Goal: Task Accomplishment & Management: Use online tool/utility

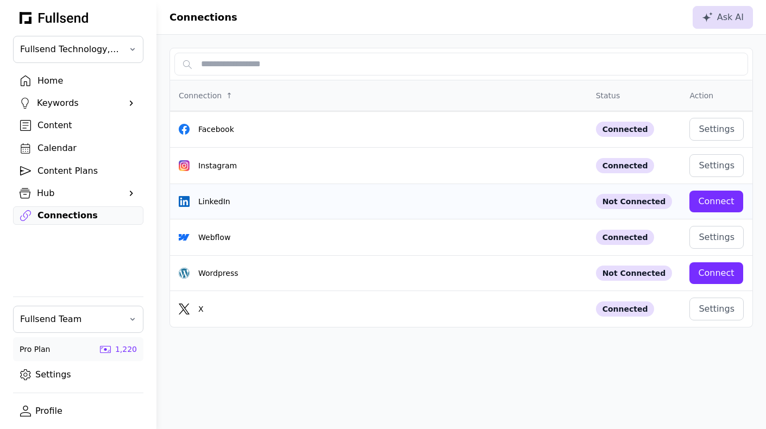
click at [707, 203] on div "Connect" at bounding box center [716, 201] width 36 height 13
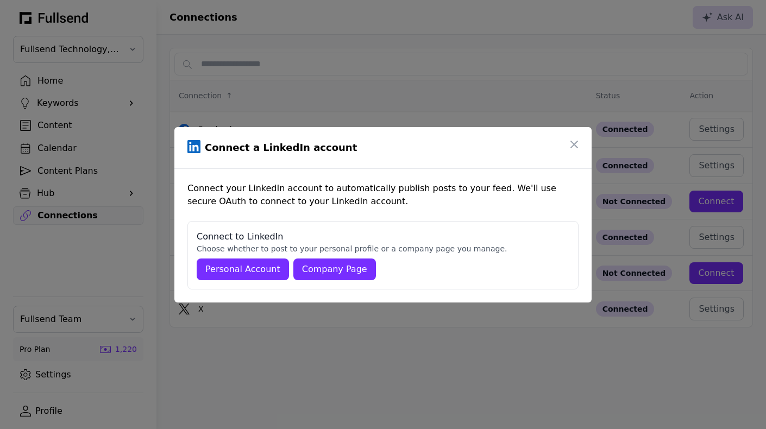
click at [318, 271] on div "Company Page" at bounding box center [334, 269] width 65 height 13
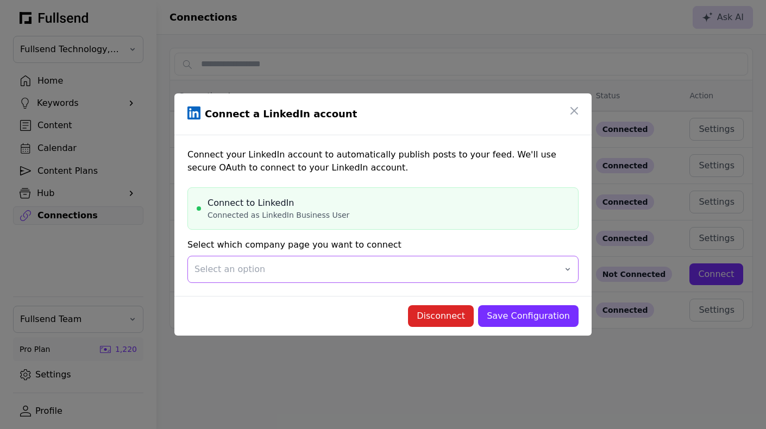
click at [365, 276] on button "Select an option" at bounding box center [382, 269] width 391 height 27
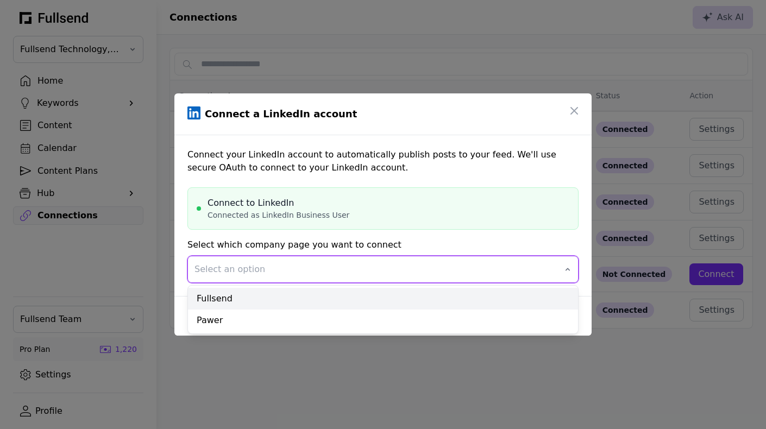
click at [338, 296] on div "Fullsend" at bounding box center [383, 299] width 390 height 22
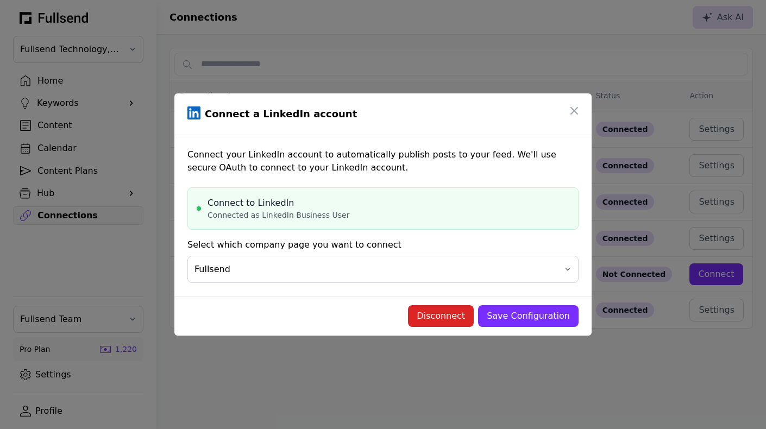
click at [531, 322] on div "Save Configuration" at bounding box center [528, 316] width 83 height 13
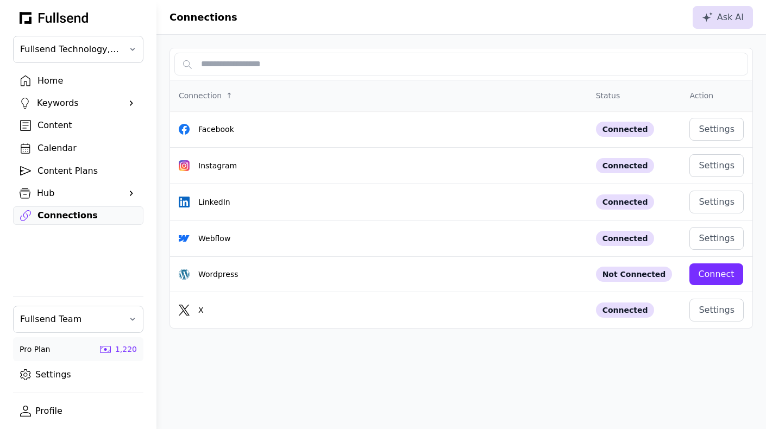
click at [59, 78] on div "Home" at bounding box center [86, 80] width 99 height 13
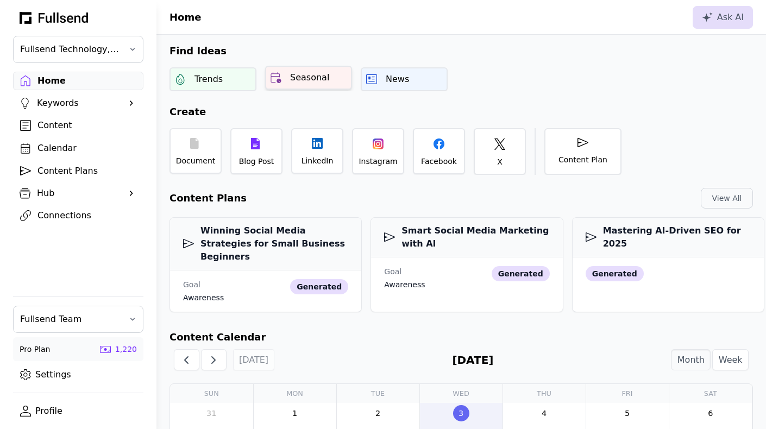
click at [305, 85] on div "Seasonal" at bounding box center [308, 78] width 87 height 24
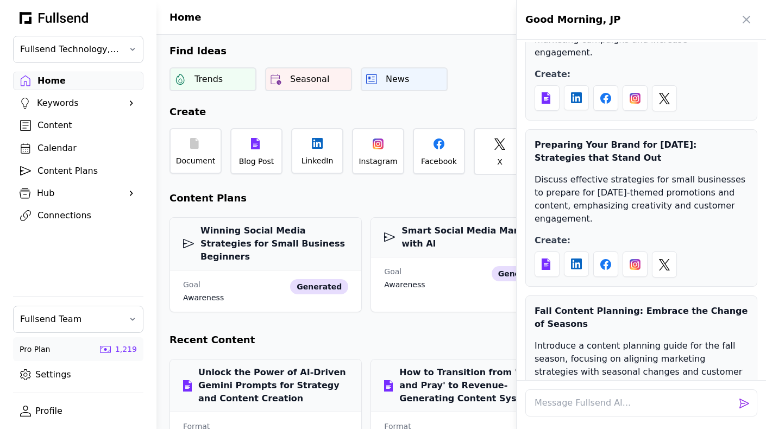
scroll to position [314, 0]
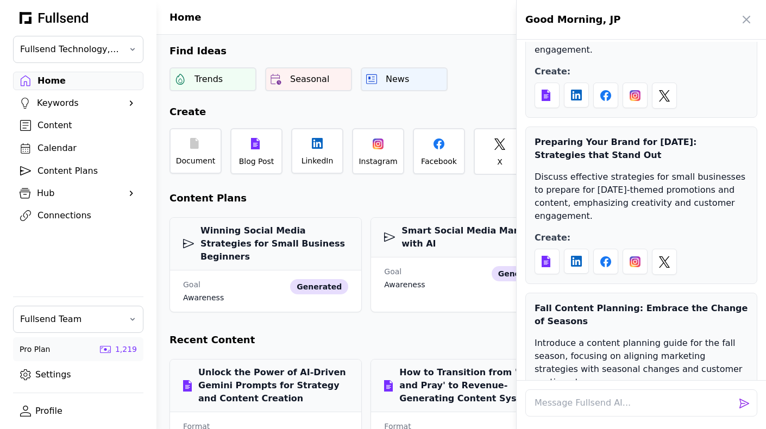
click at [504, 73] on div at bounding box center [383, 214] width 766 height 429
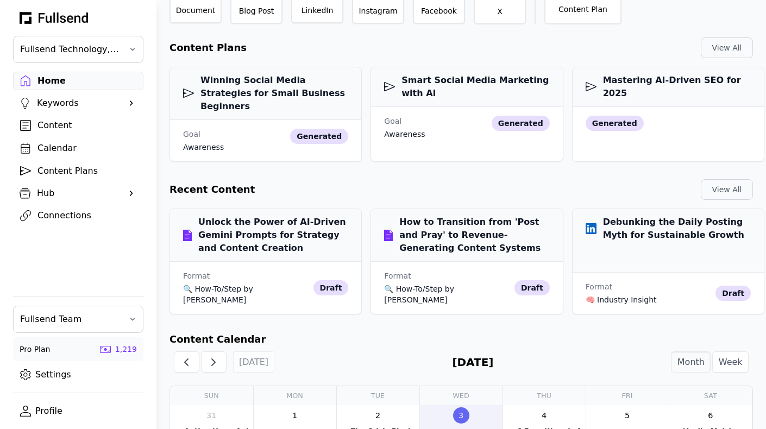
scroll to position [156, 0]
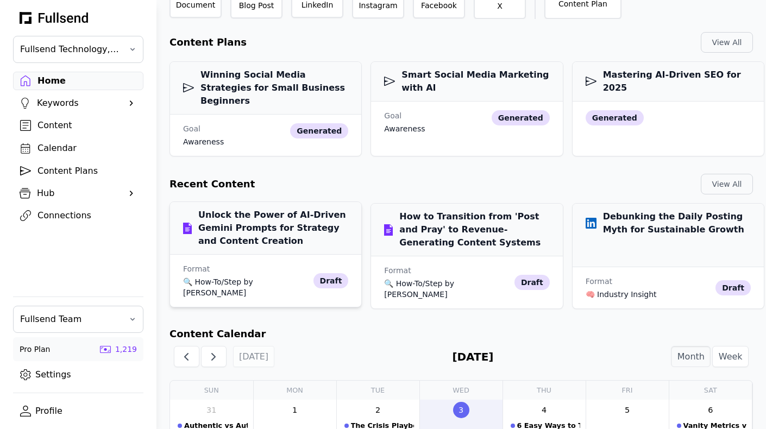
click at [251, 216] on h3 "Unlock the Power of AI-Driven Gemini Prompts for Strategy and Content Creation" at bounding box center [265, 228] width 165 height 39
select select "**"
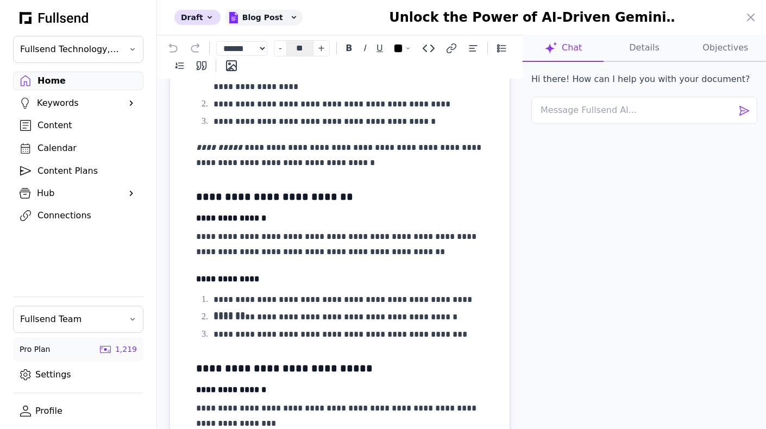
scroll to position [1941, 0]
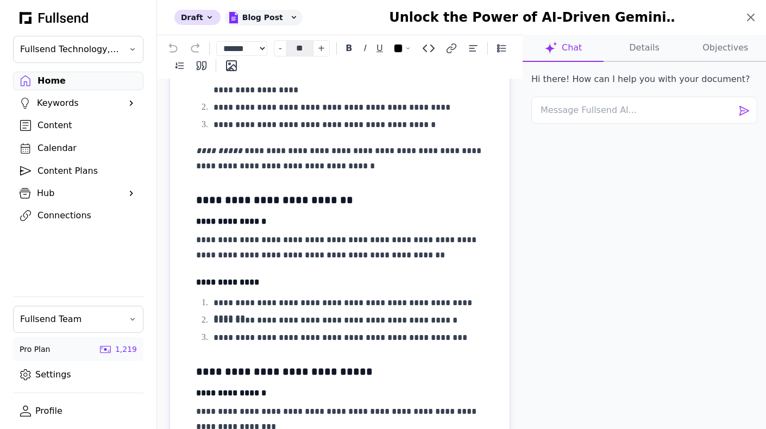
click at [746, 17] on icon at bounding box center [750, 17] width 13 height 13
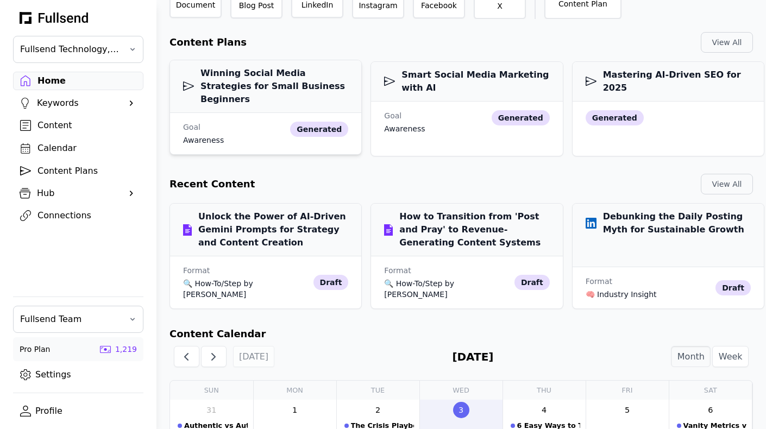
scroll to position [0, 0]
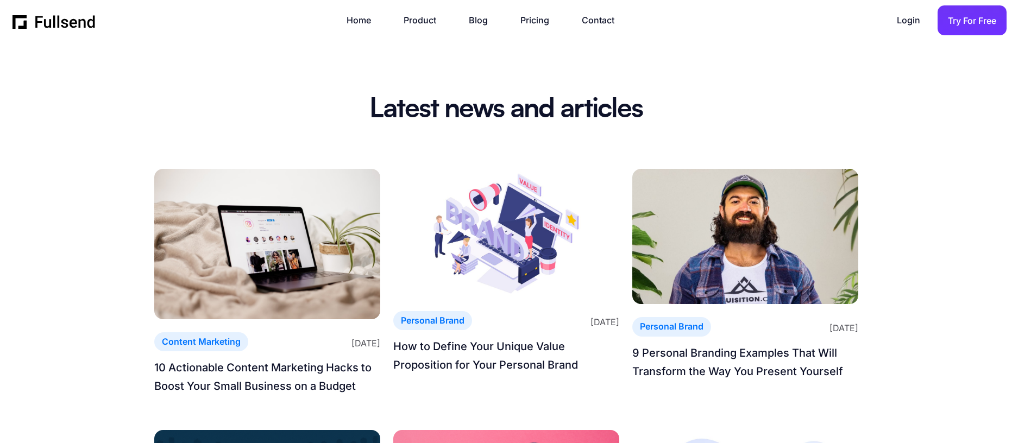
scroll to position [587, 0]
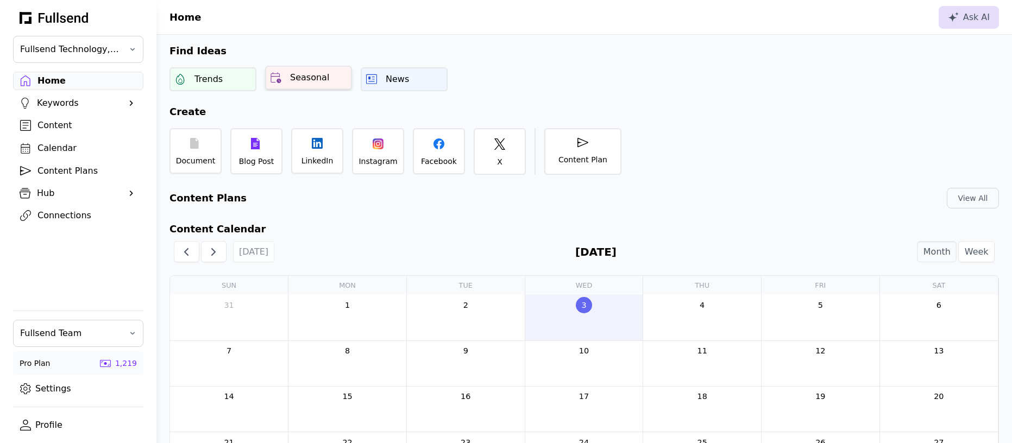
click at [316, 79] on div "Seasonal" at bounding box center [309, 77] width 39 height 13
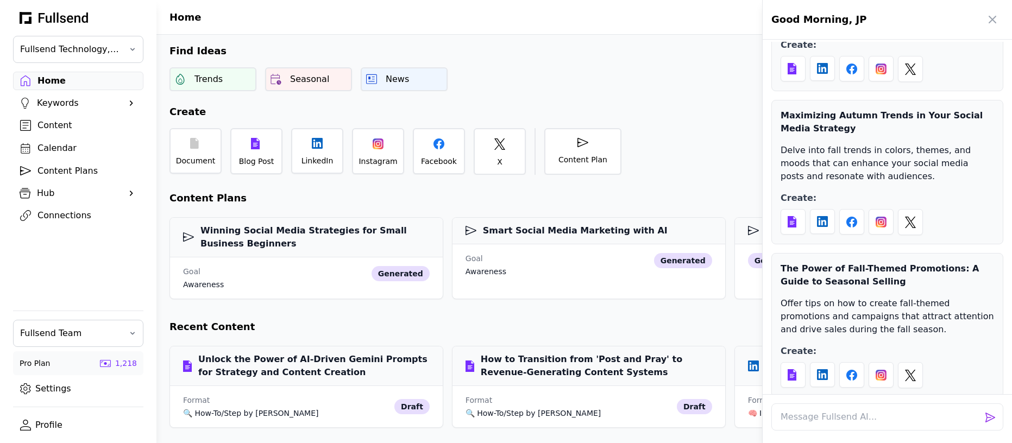
scroll to position [629, 0]
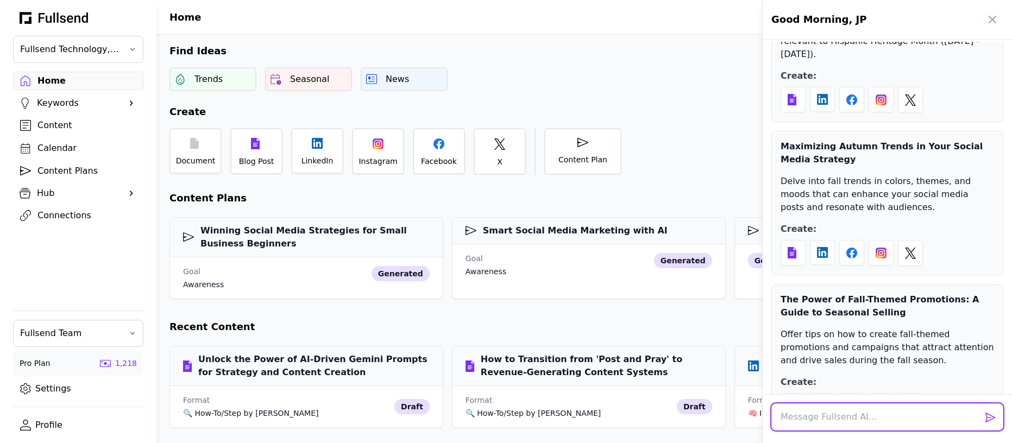
click at [799, 419] on textarea at bounding box center [888, 417] width 232 height 27
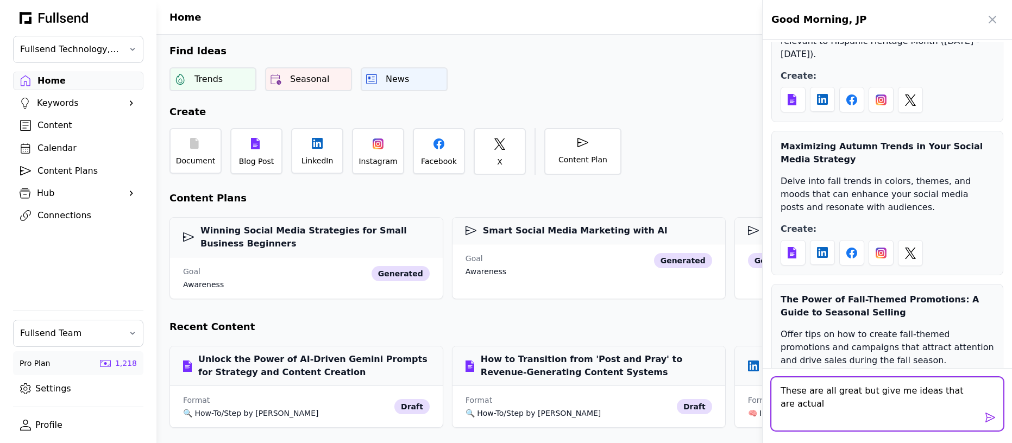
scroll to position [0, 0]
type textarea "These are all great but give me ideas that are actually solving problems for my…"
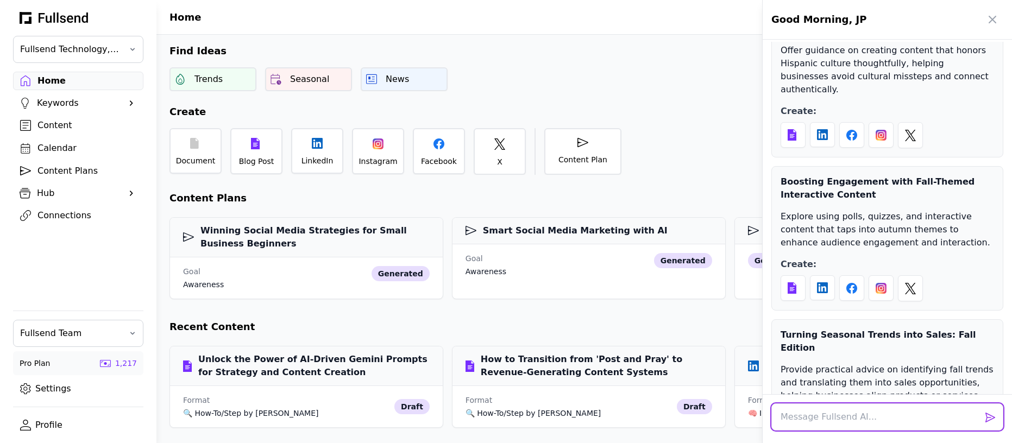
scroll to position [1557, 0]
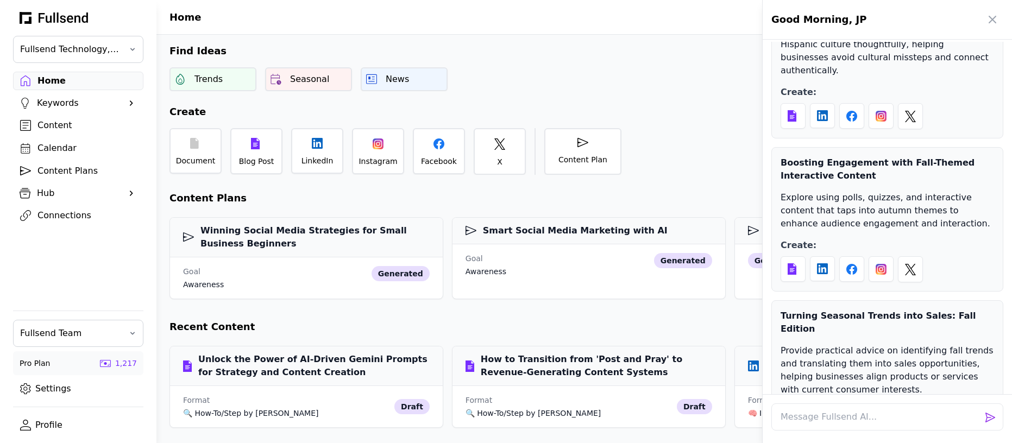
click at [423, 74] on div at bounding box center [506, 221] width 1012 height 443
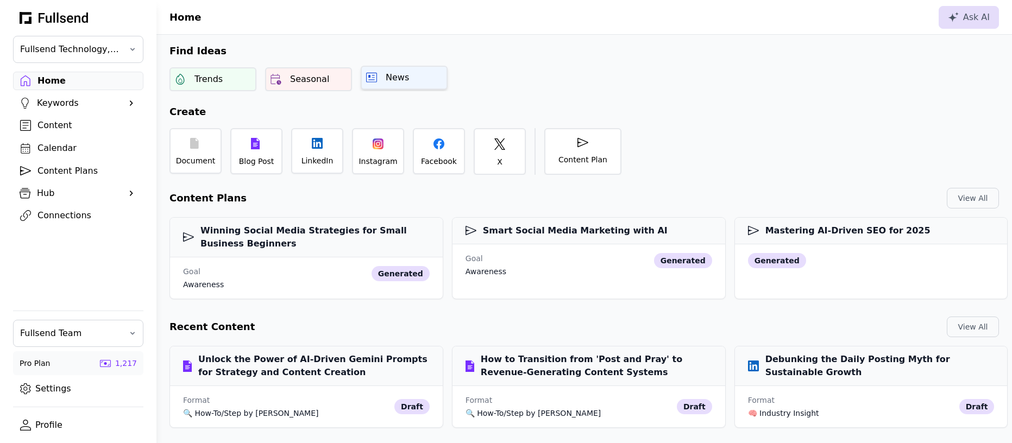
click at [409, 74] on div "News" at bounding box center [404, 78] width 87 height 24
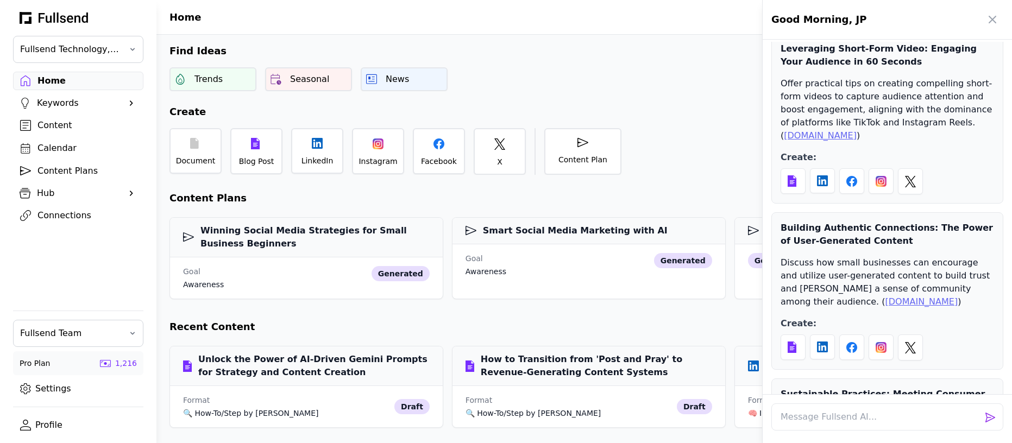
scroll to position [2851, 0]
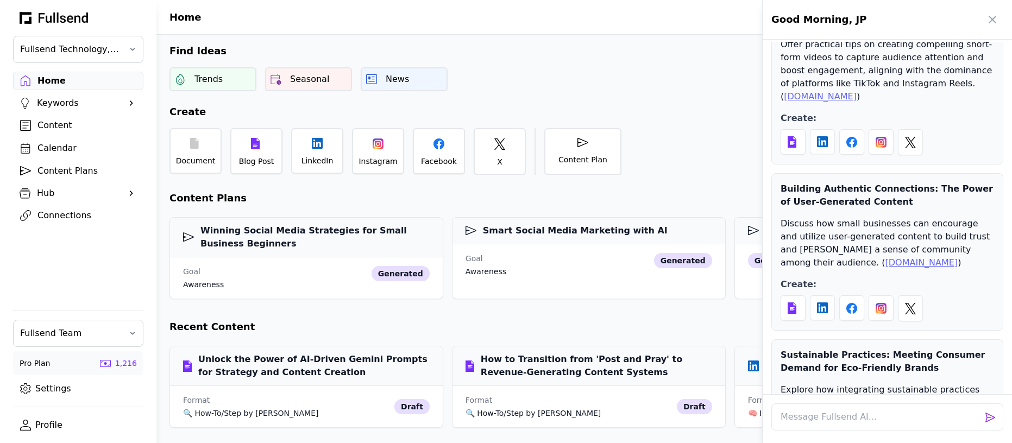
click at [225, 90] on div at bounding box center [506, 221] width 1012 height 443
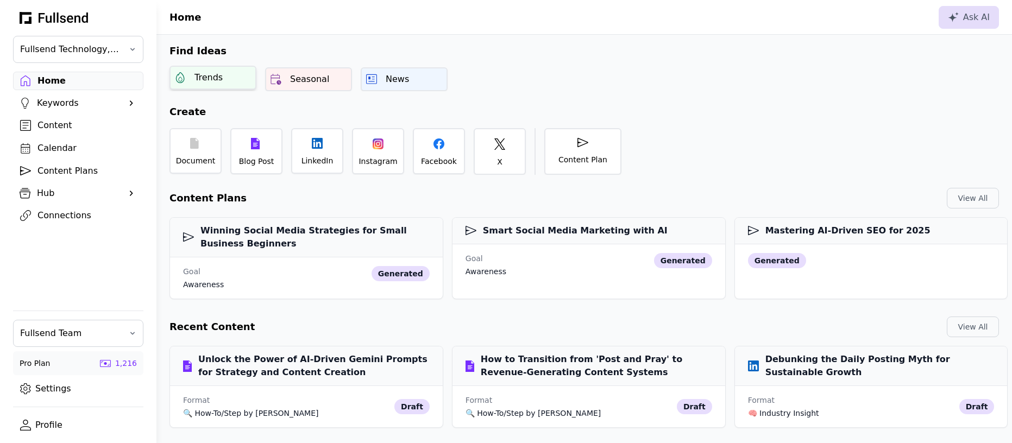
click at [220, 84] on div "Trends" at bounding box center [213, 78] width 87 height 24
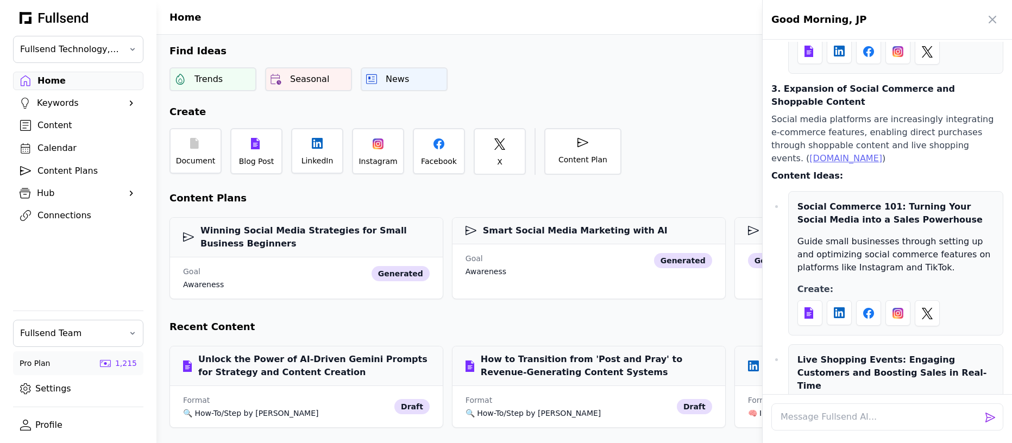
scroll to position [4978, 0]
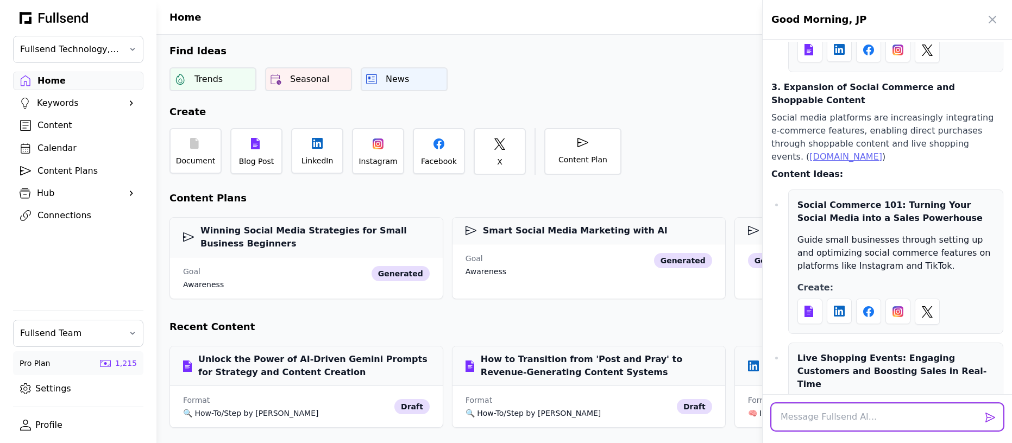
click at [811, 415] on textarea at bounding box center [888, 417] width 232 height 27
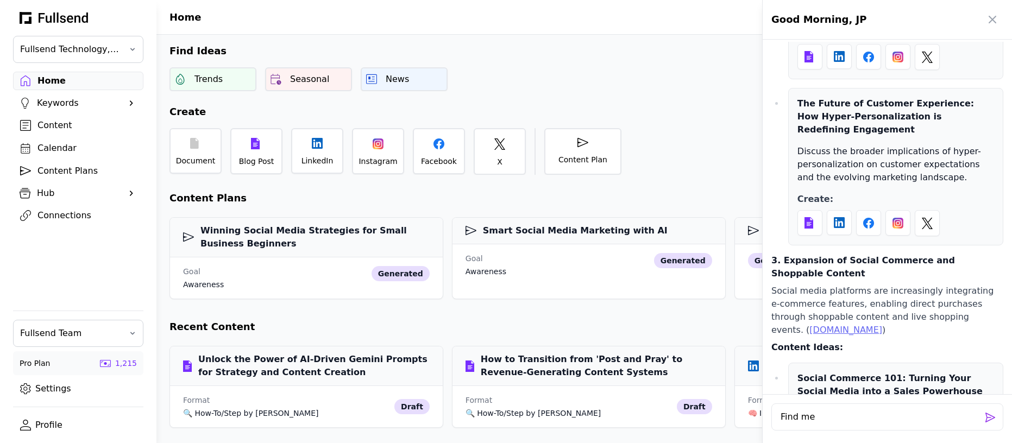
scroll to position [4749, 0]
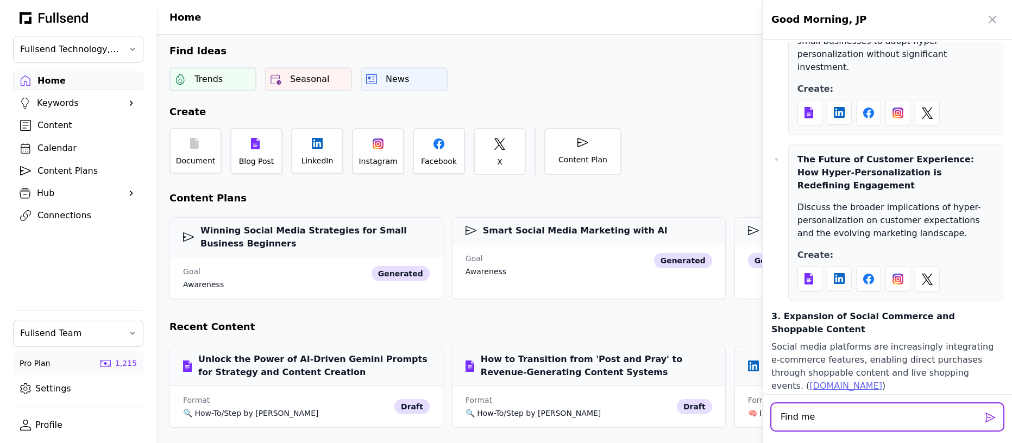
drag, startPoint x: 835, startPoint y: 418, endPoint x: 667, endPoint y: 413, distance: 167.4
click at [667, 413] on div "Good Morning, JP What could I write about based on seasonality taking into acco…" at bounding box center [506, 221] width 1012 height 443
paste textarea "In the age of AI answers, how can content marketing evolve beyond the click? AI…"
type textarea "Generate post ideas based on this: In the age of AI answers, how can content ma…"
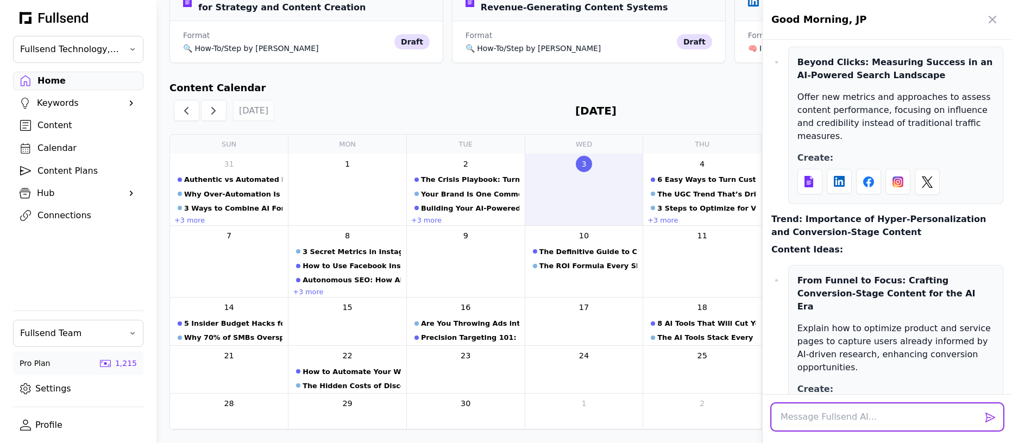
scroll to position [9965, 0]
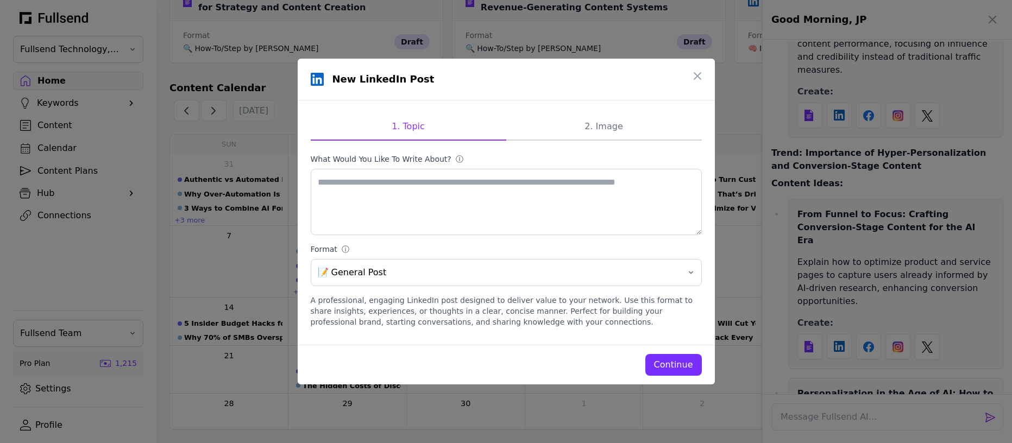
click at [653, 355] on button "Continue" at bounding box center [673, 365] width 57 height 22
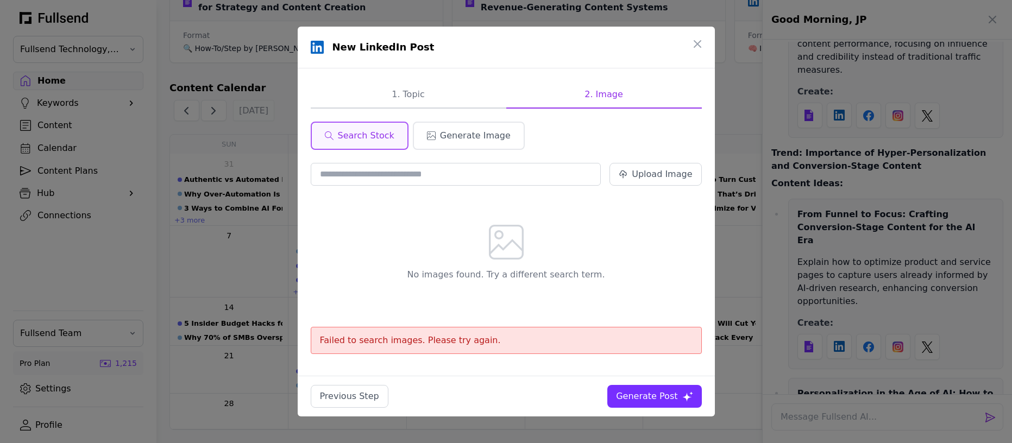
click at [650, 396] on div "Generate Post" at bounding box center [646, 396] width 61 height 13
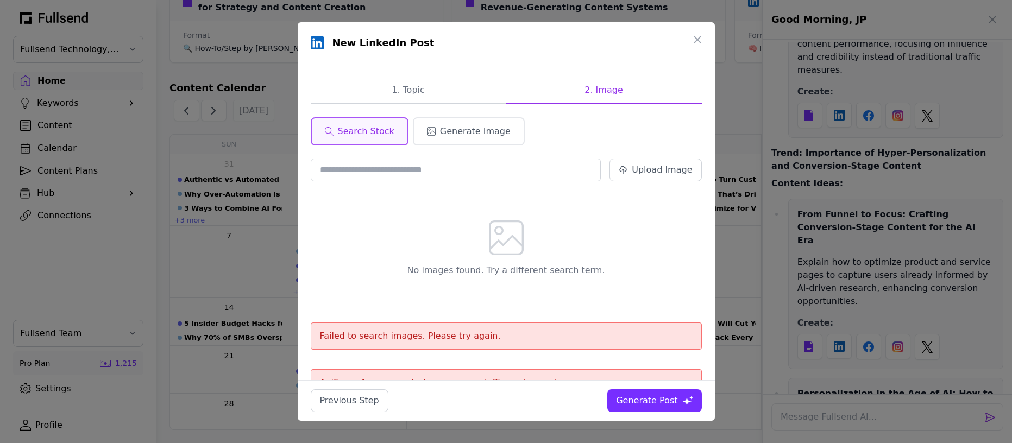
click at [648, 401] on div "Generate Post" at bounding box center [646, 400] width 61 height 13
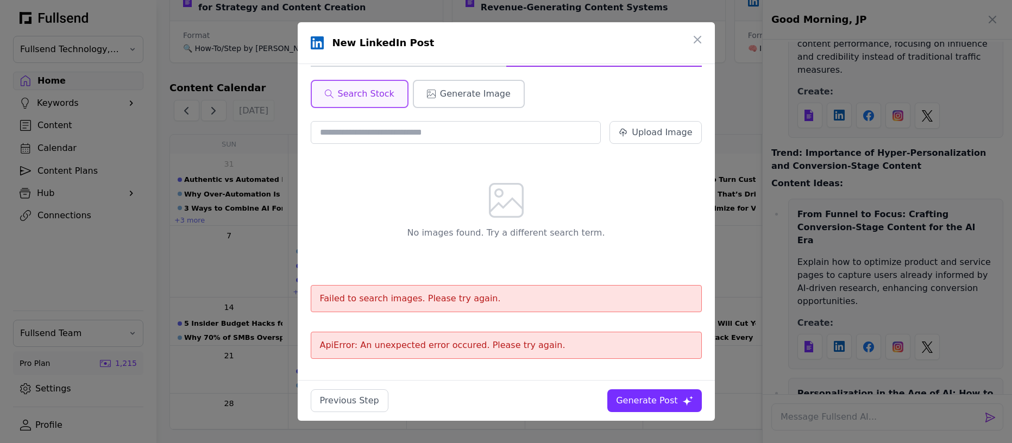
click at [471, 97] on span "Generate Image" at bounding box center [475, 93] width 71 height 13
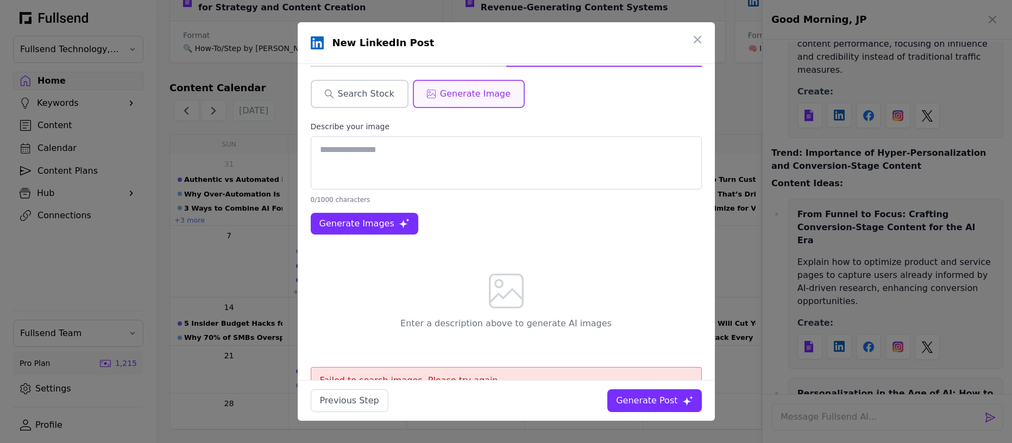
click at [351, 88] on span "Search Stock" at bounding box center [366, 93] width 57 height 13
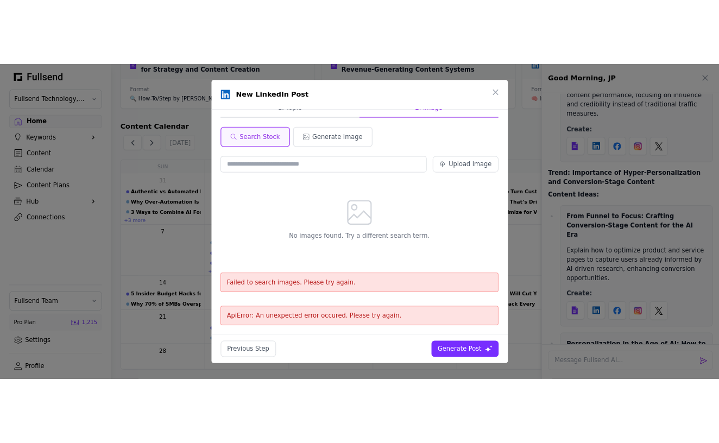
scroll to position [30, 0]
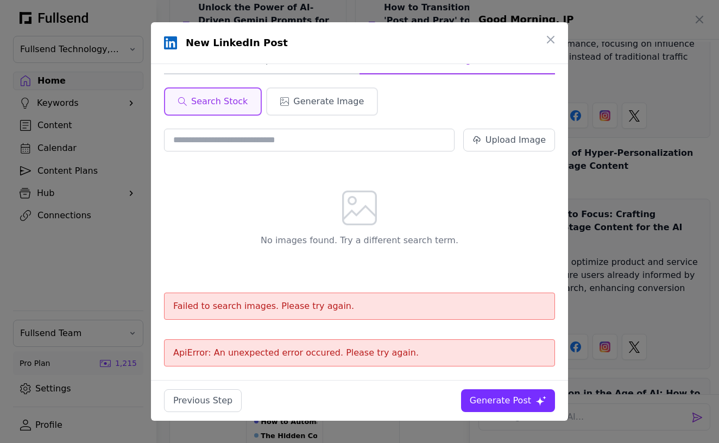
click at [498, 400] on div "Generate Post" at bounding box center [500, 400] width 61 height 13
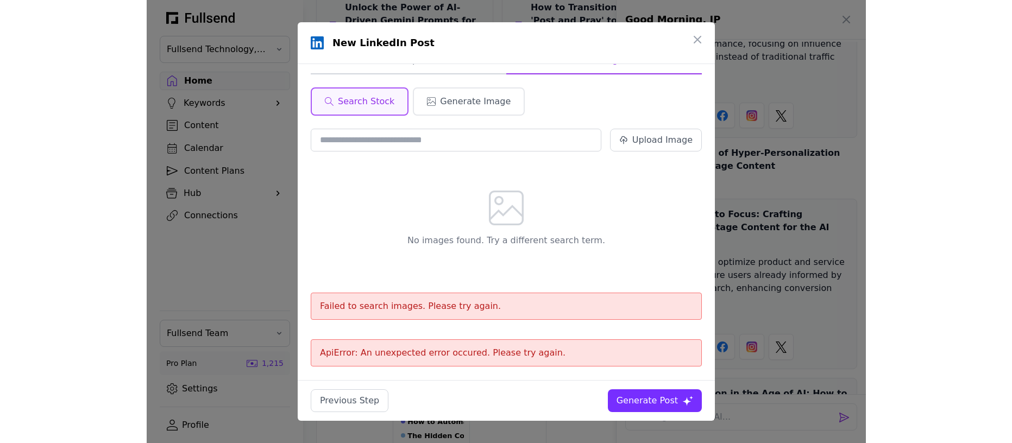
scroll to position [0, 0]
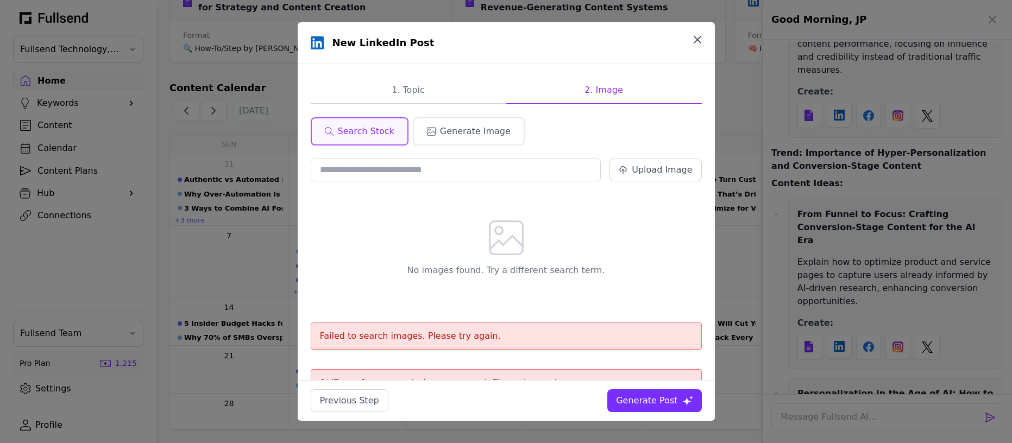
click at [699, 39] on icon "button" at bounding box center [697, 39] width 13 height 13
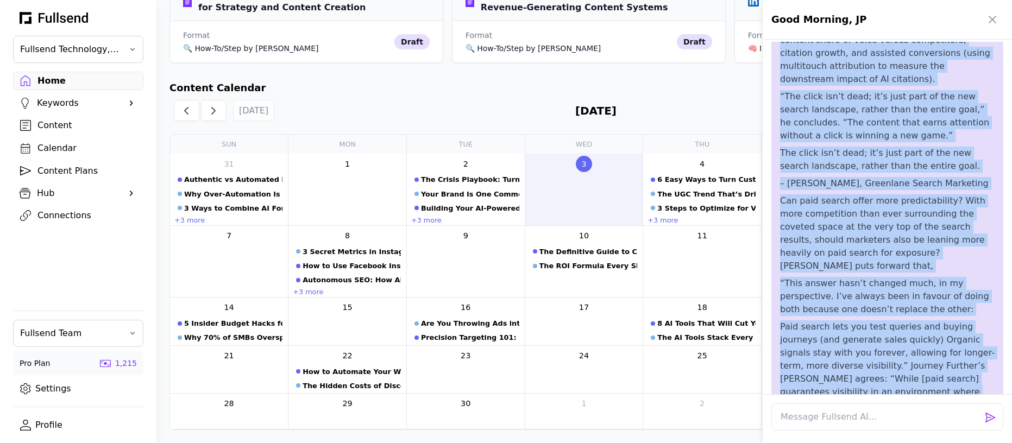
scroll to position [8504, 0]
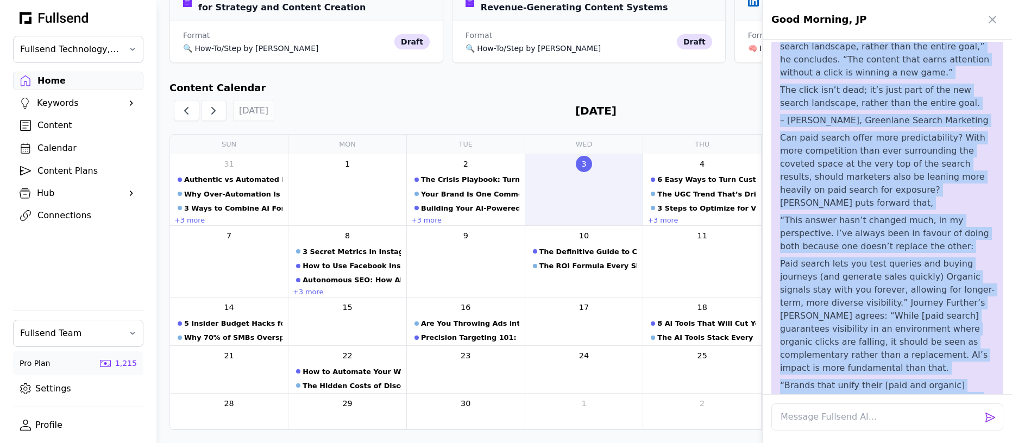
drag, startPoint x: 782, startPoint y: 257, endPoint x: 956, endPoint y: 252, distance: 174.5
copy div "Generate post ideas based on this: In the age of AI answers, how can content ma…"
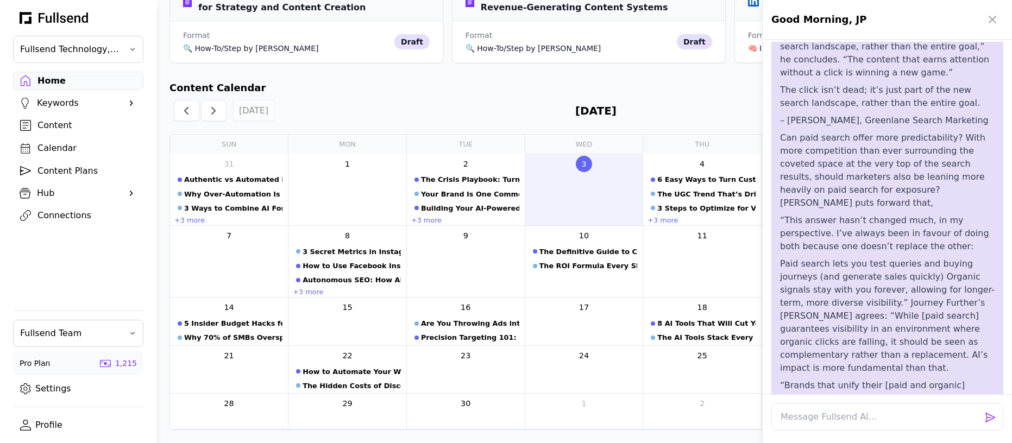
click at [54, 424] on div at bounding box center [506, 221] width 1012 height 443
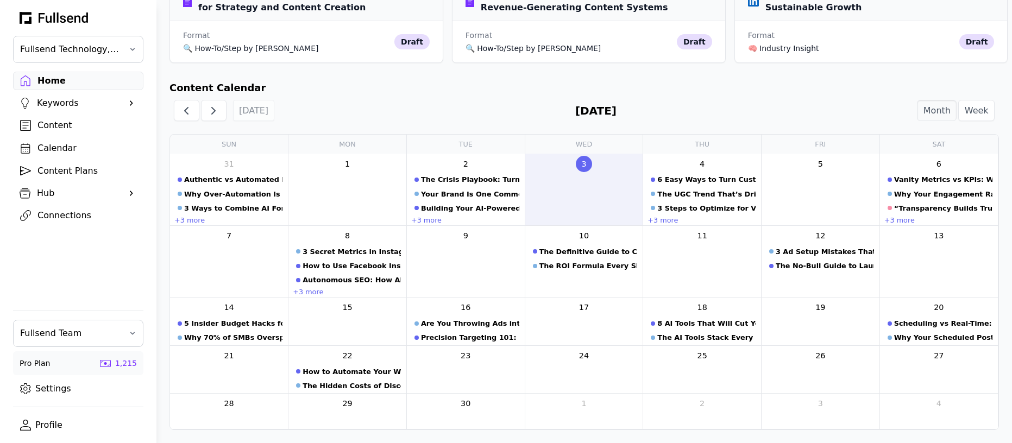
click at [45, 424] on link "Profile" at bounding box center [78, 425] width 130 height 18
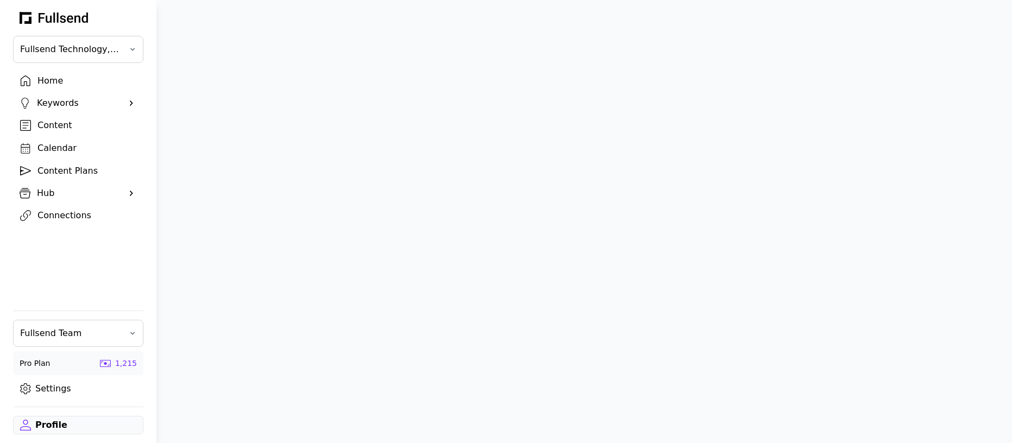
click at [40, 86] on div "Home" at bounding box center [86, 80] width 99 height 13
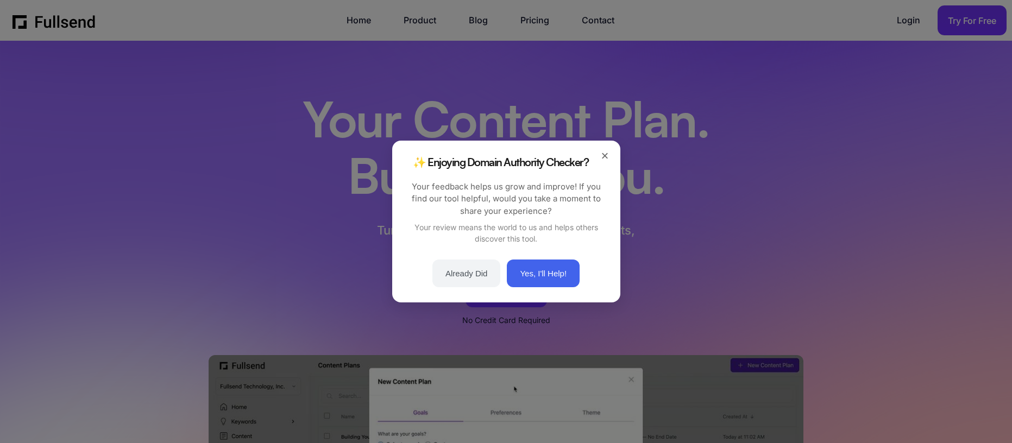
click at [605, 156] on button "×" at bounding box center [605, 155] width 13 height 13
